Goal: Transaction & Acquisition: Download file/media

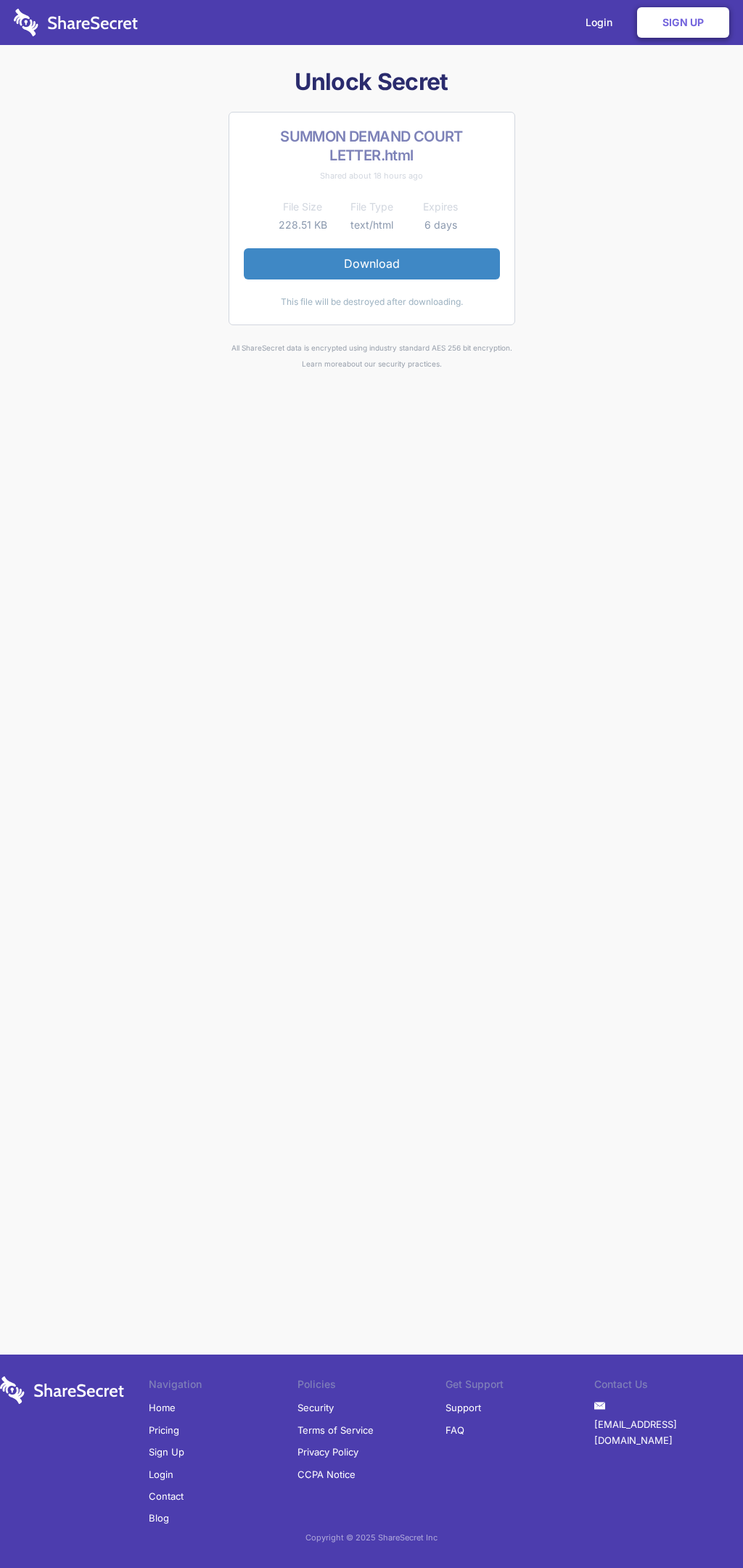
click at [371, 263] on link "Download" at bounding box center [372, 263] width 256 height 31
